Goal: Find specific page/section: Find specific page/section

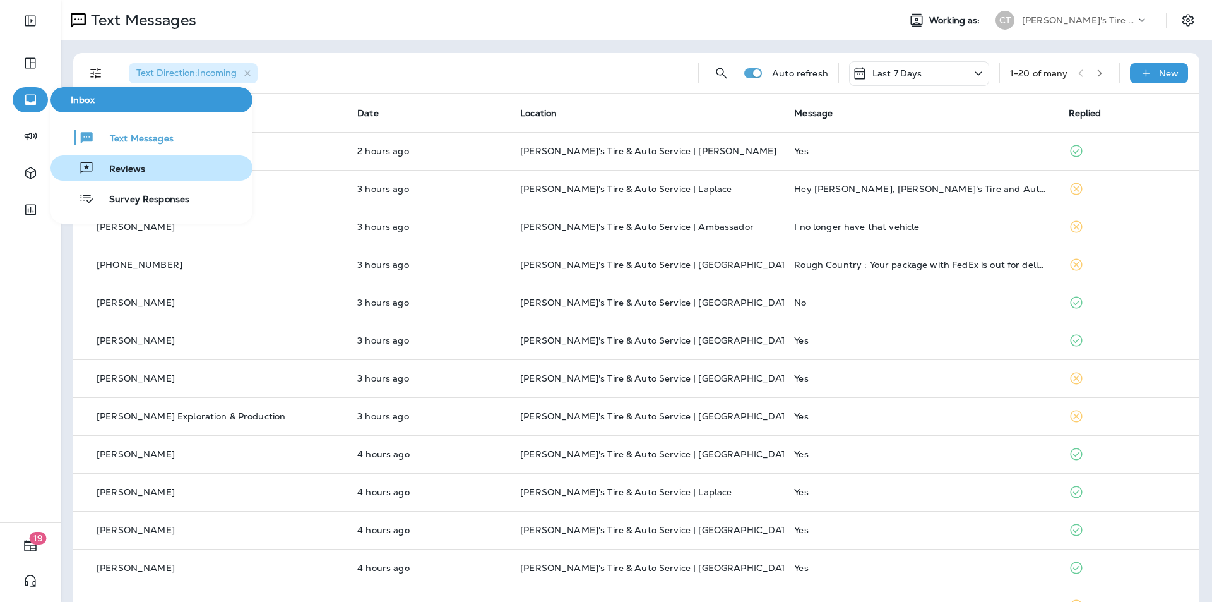
click at [112, 165] on span "Reviews" at bounding box center [119, 169] width 51 height 12
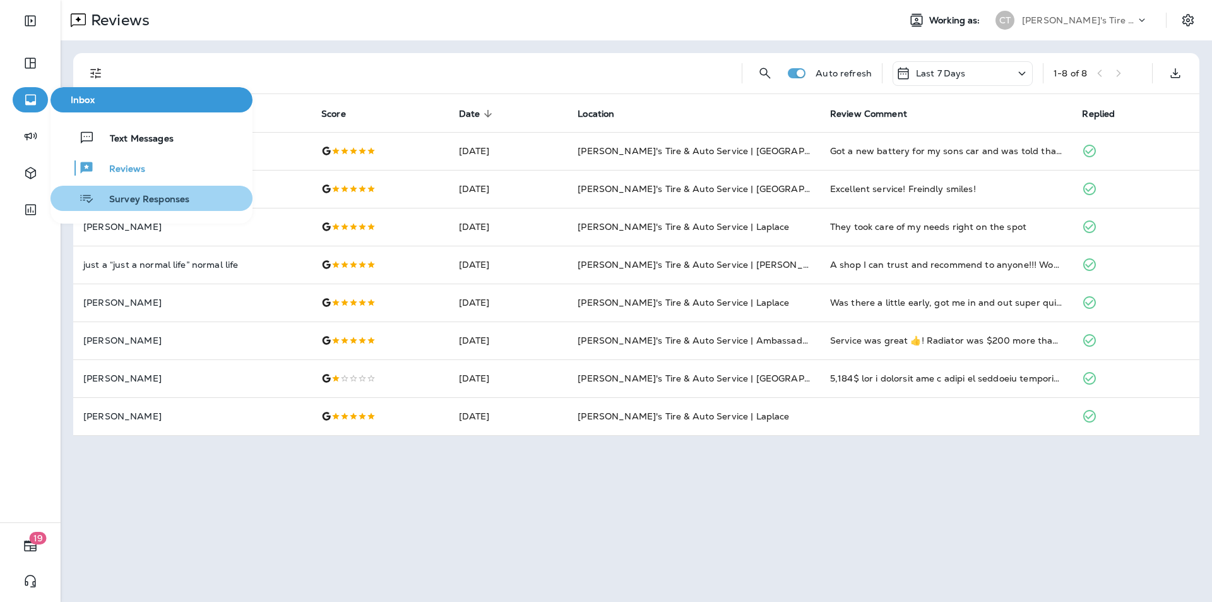
click at [126, 197] on span "Survey Responses" at bounding box center [141, 200] width 95 height 12
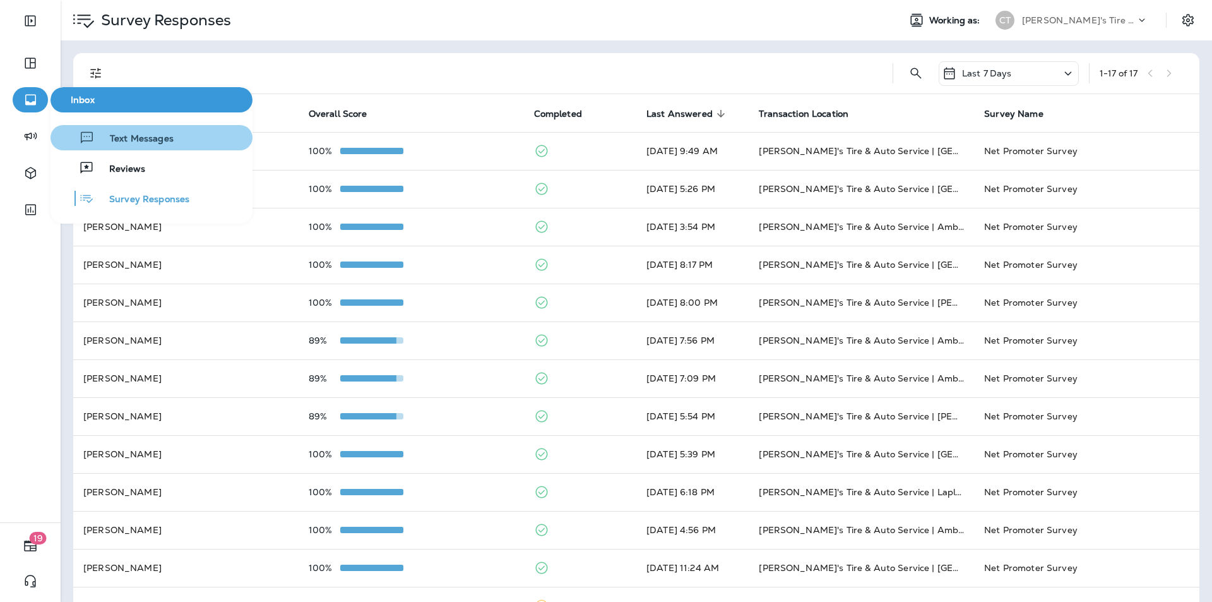
click at [138, 139] on span "Text Messages" at bounding box center [134, 139] width 79 height 12
